Goal: Task Accomplishment & Management: Manage account settings

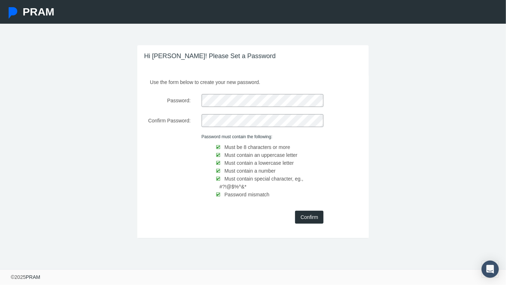
click at [317, 216] on input "Confirm" at bounding box center [309, 217] width 28 height 13
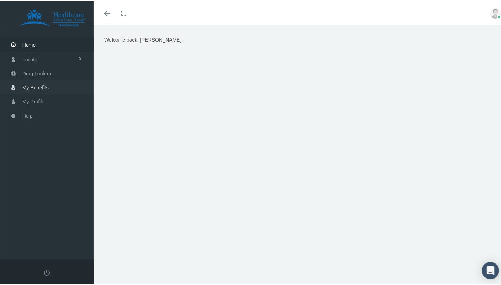
click at [60, 84] on link "My Benefits" at bounding box center [46, 86] width 93 height 14
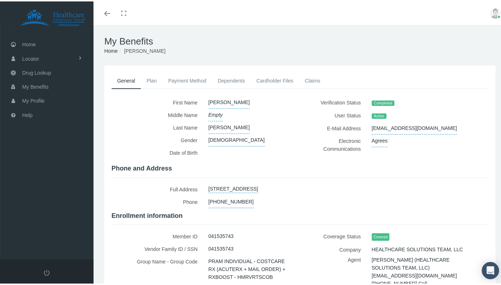
click at [153, 81] on link "Plan" at bounding box center [152, 80] width 22 height 16
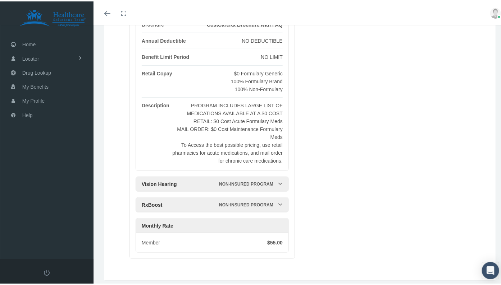
scroll to position [159, 0]
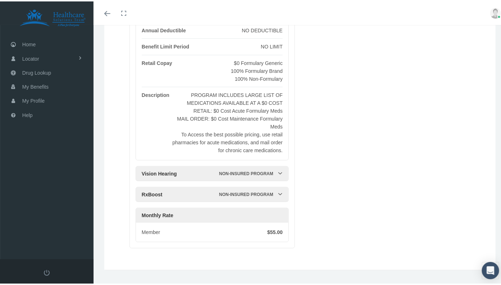
click at [280, 187] on div at bounding box center [280, 193] width 5 height 14
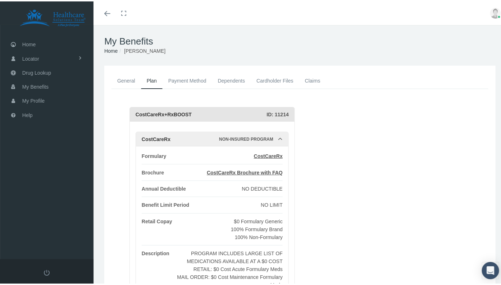
scroll to position [0, 0]
click at [25, 42] on span "Home" at bounding box center [28, 43] width 13 height 14
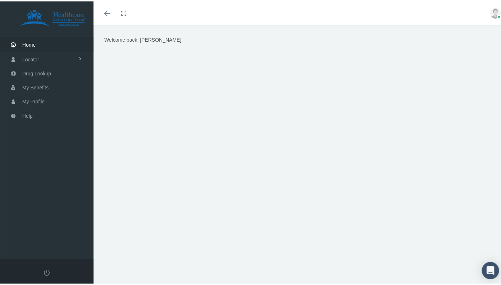
click at [75, 18] on img at bounding box center [52, 17] width 86 height 18
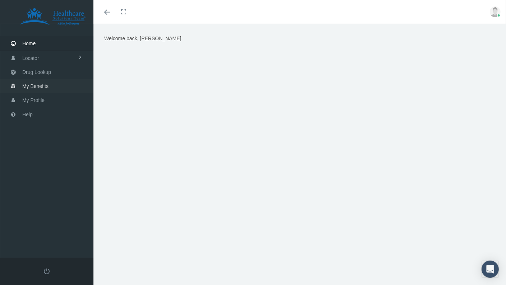
click at [35, 81] on span "My Benefits" at bounding box center [35, 86] width 26 height 14
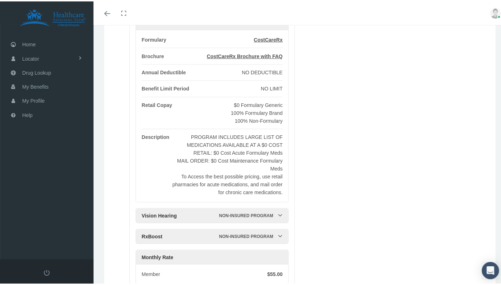
scroll to position [122, 0]
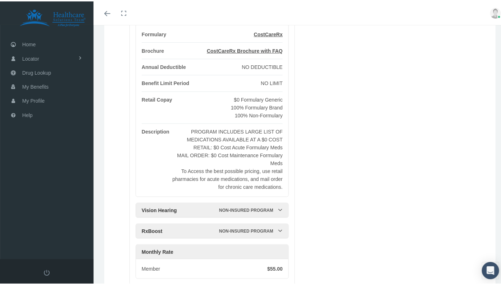
click at [490, 16] on img at bounding box center [495, 11] width 11 height 11
click at [471, 53] on link "Logout" at bounding box center [477, 54] width 53 height 14
